Goal: Task Accomplishment & Management: Manage account settings

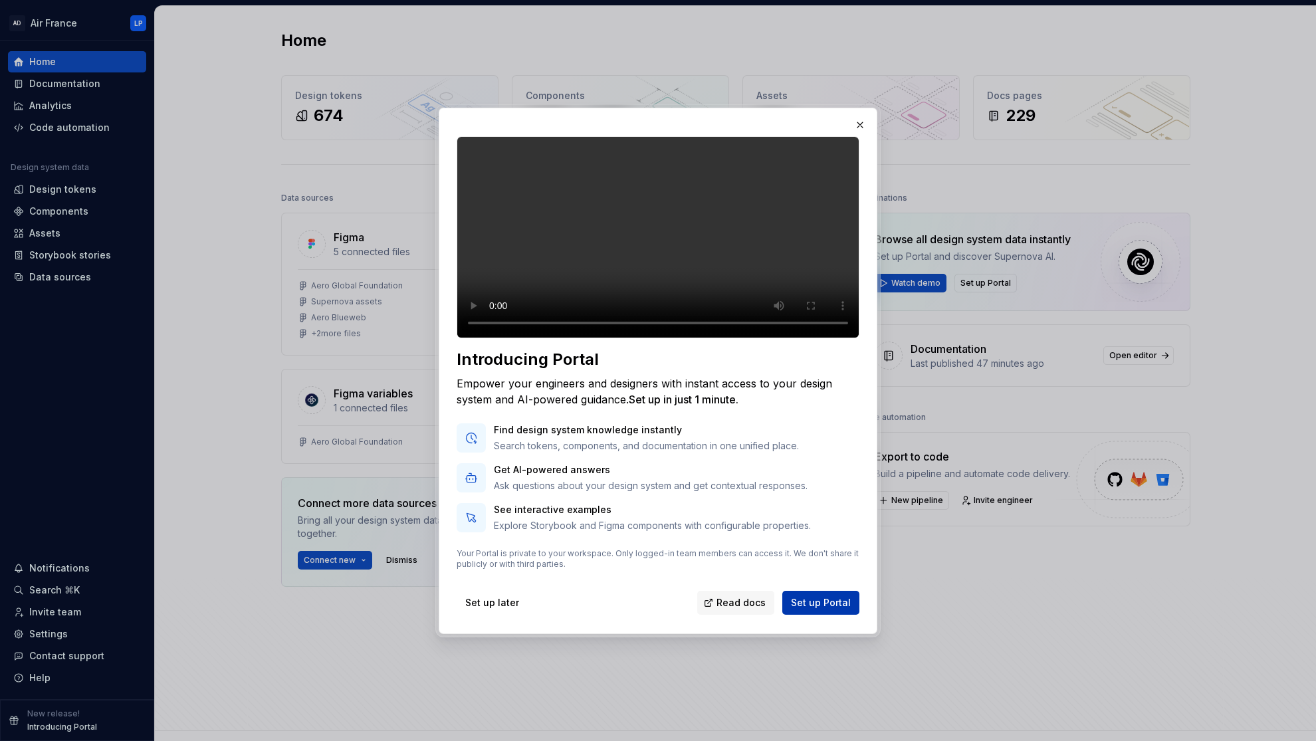
click at [808, 609] on span "Set up Portal" at bounding box center [821, 602] width 60 height 13
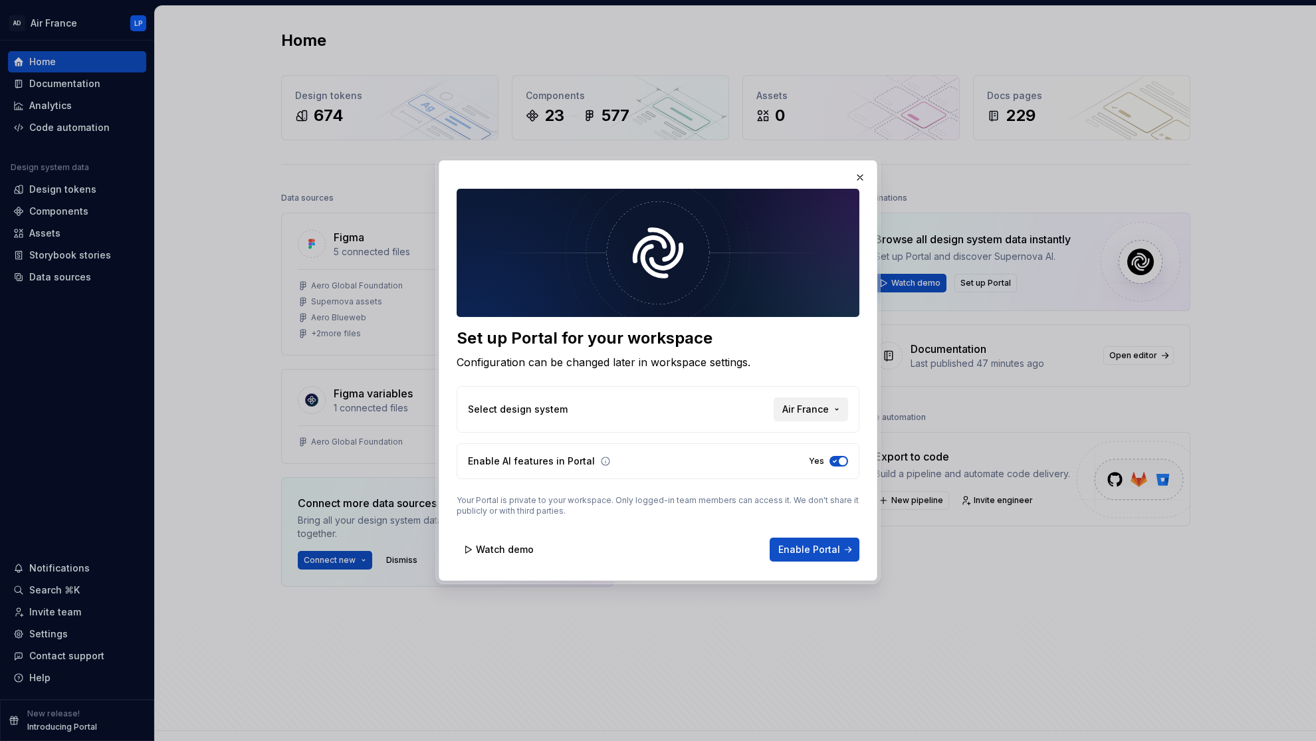
click at [837, 413] on button "Air France" at bounding box center [810, 409] width 74 height 24
click at [837, 412] on div "Set up Portal for your workspace Configuration can be changed later in workspac…" at bounding box center [658, 370] width 1316 height 741
click at [832, 554] on span "Enable Portal" at bounding box center [809, 549] width 62 height 13
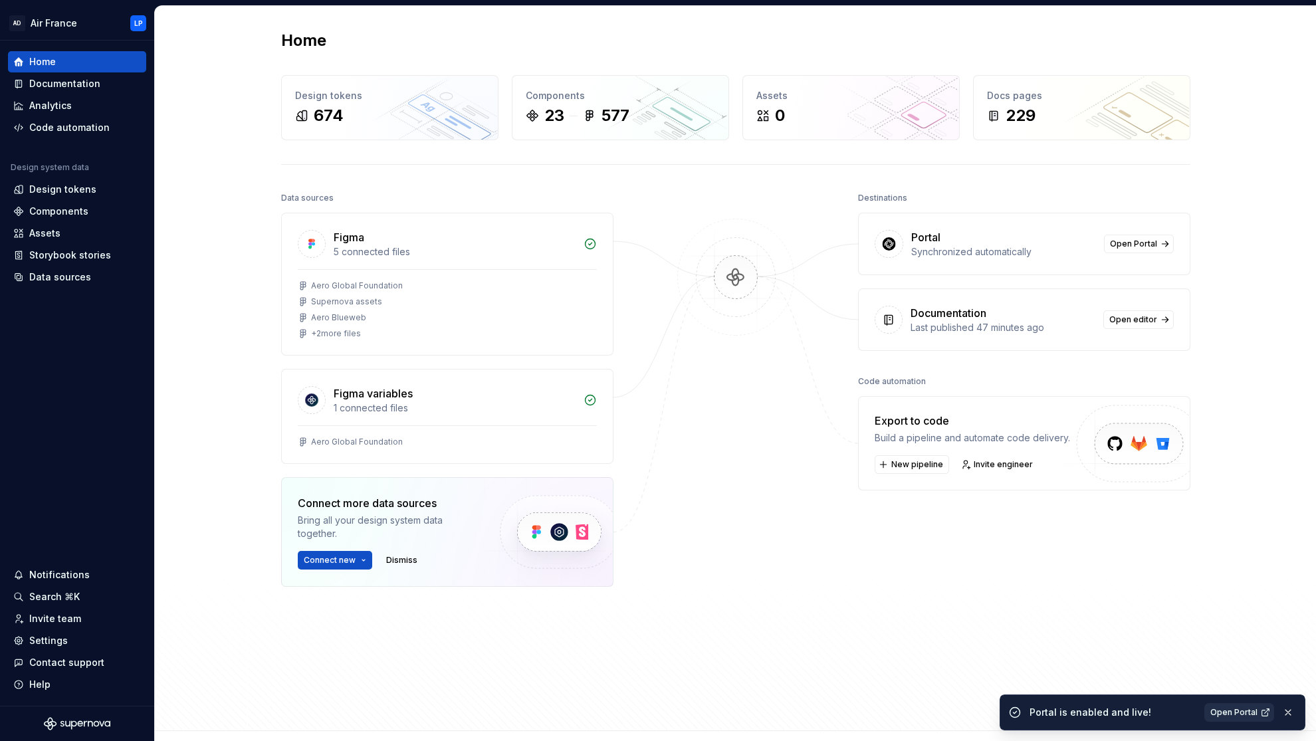
click at [1242, 711] on span "Open Portal" at bounding box center [1233, 712] width 47 height 11
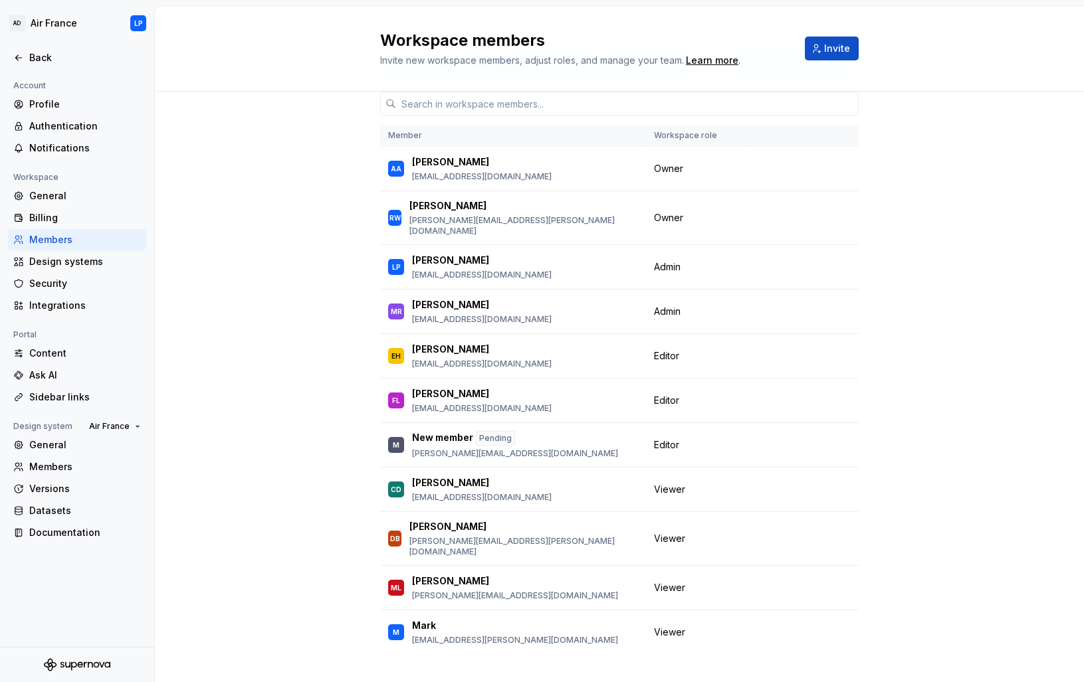
scroll to position [62, 0]
